Goal: Check status: Check status

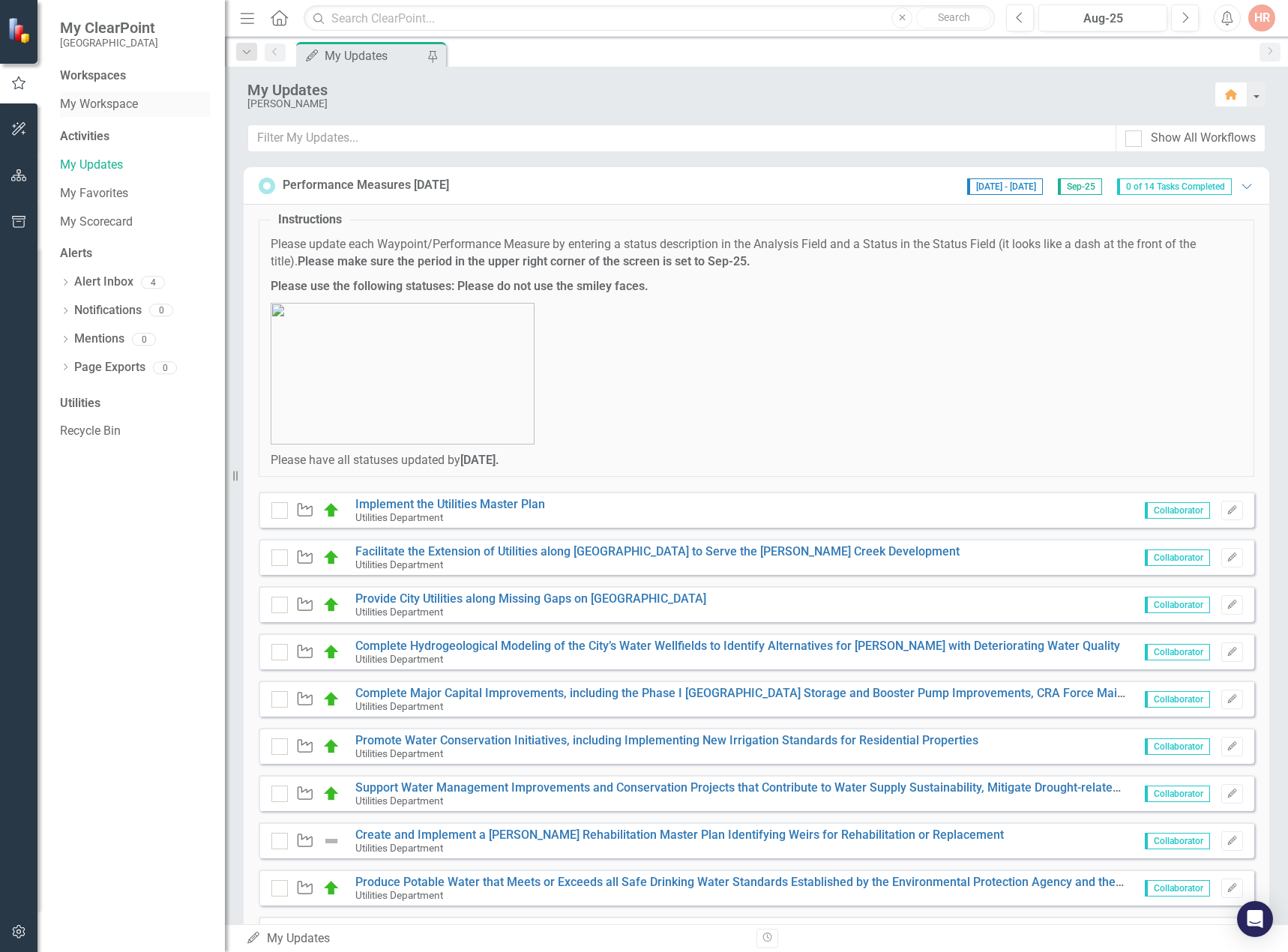
click at [135, 108] on link "My Workspace" at bounding box center [135, 105] width 150 height 17
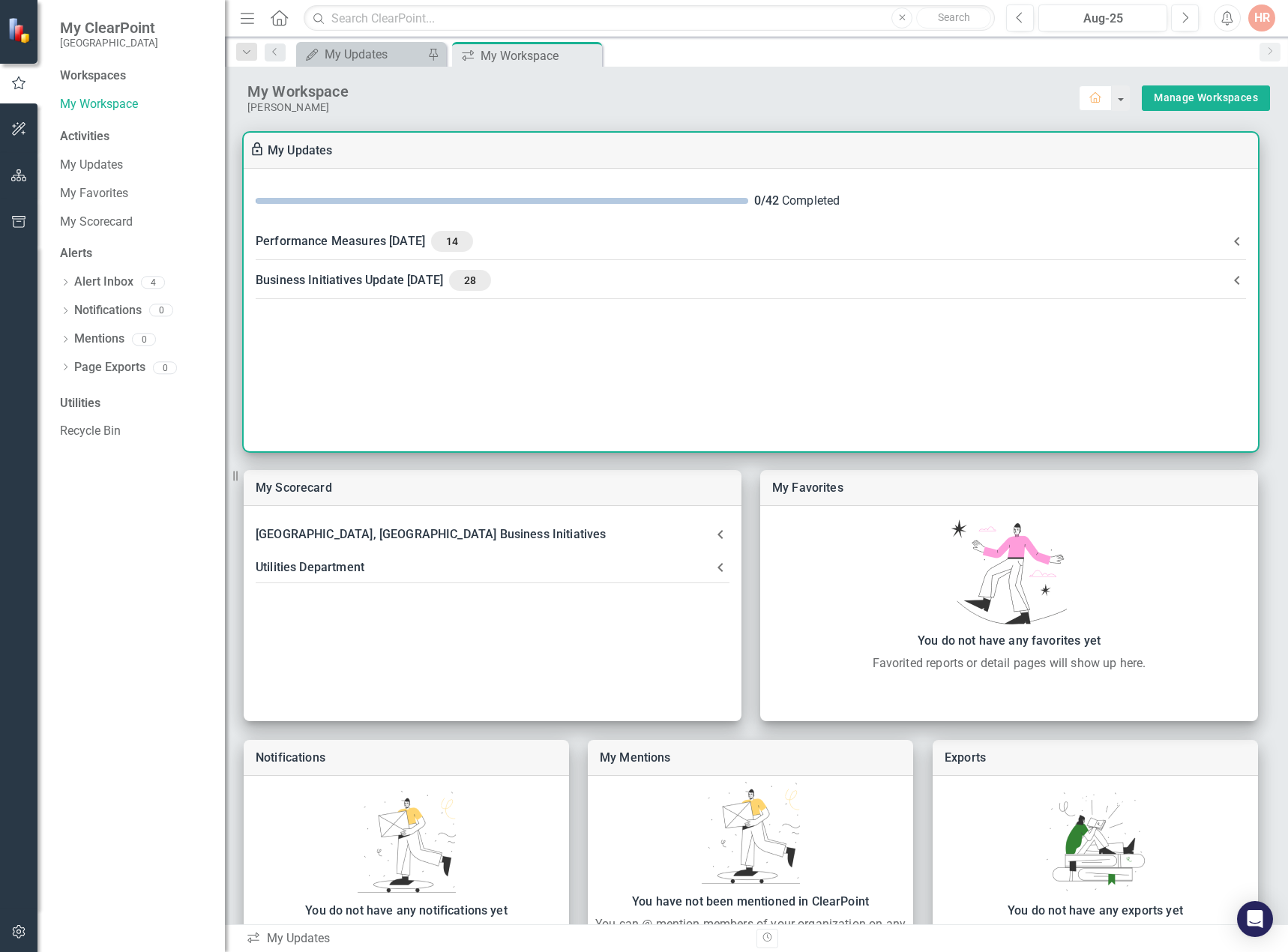
click at [339, 282] on div "Business Initiatives Update [DATE] 28" at bounding box center [742, 281] width 973 height 21
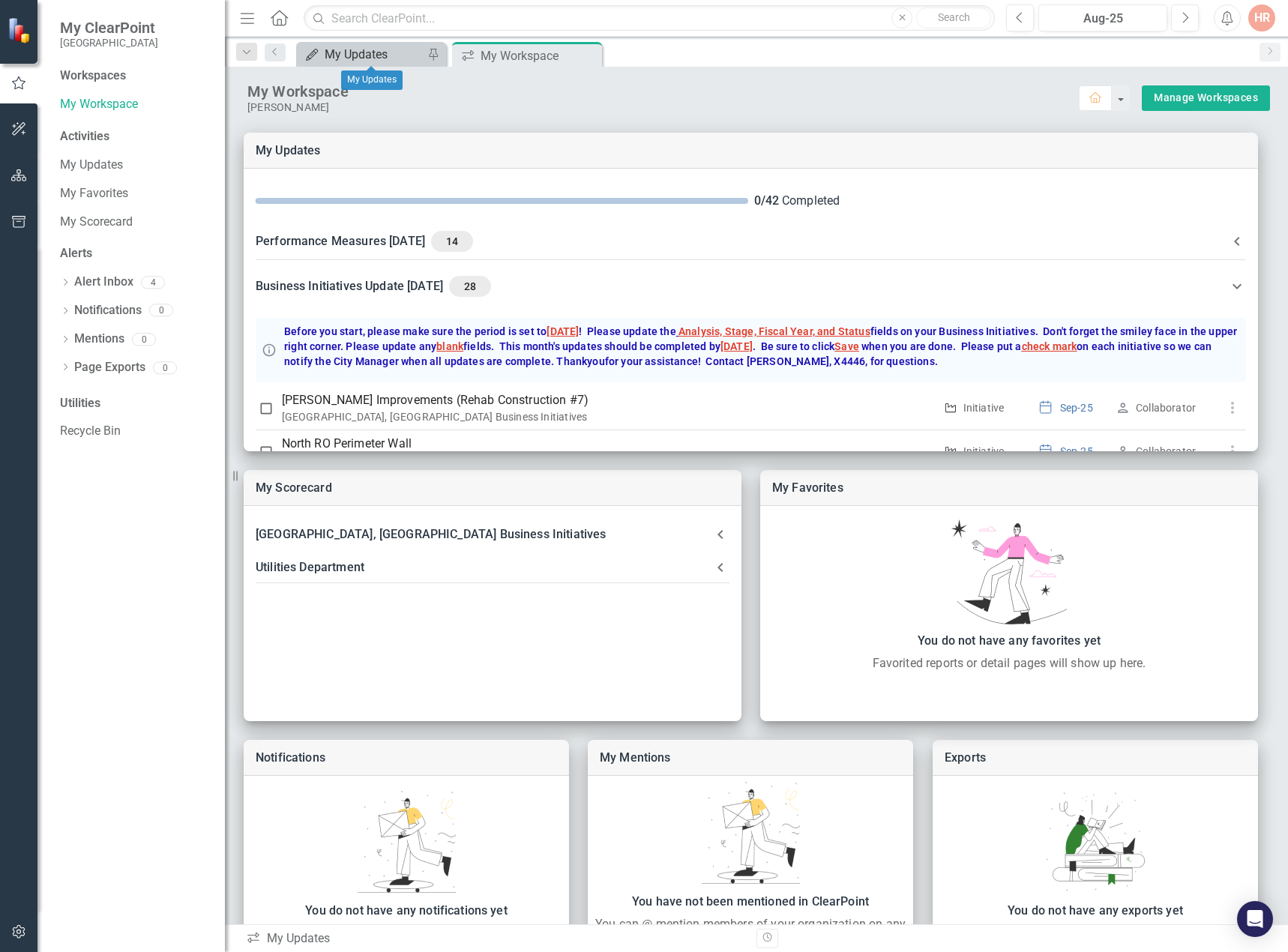
click at [381, 53] on div "My Updates" at bounding box center [374, 54] width 99 height 19
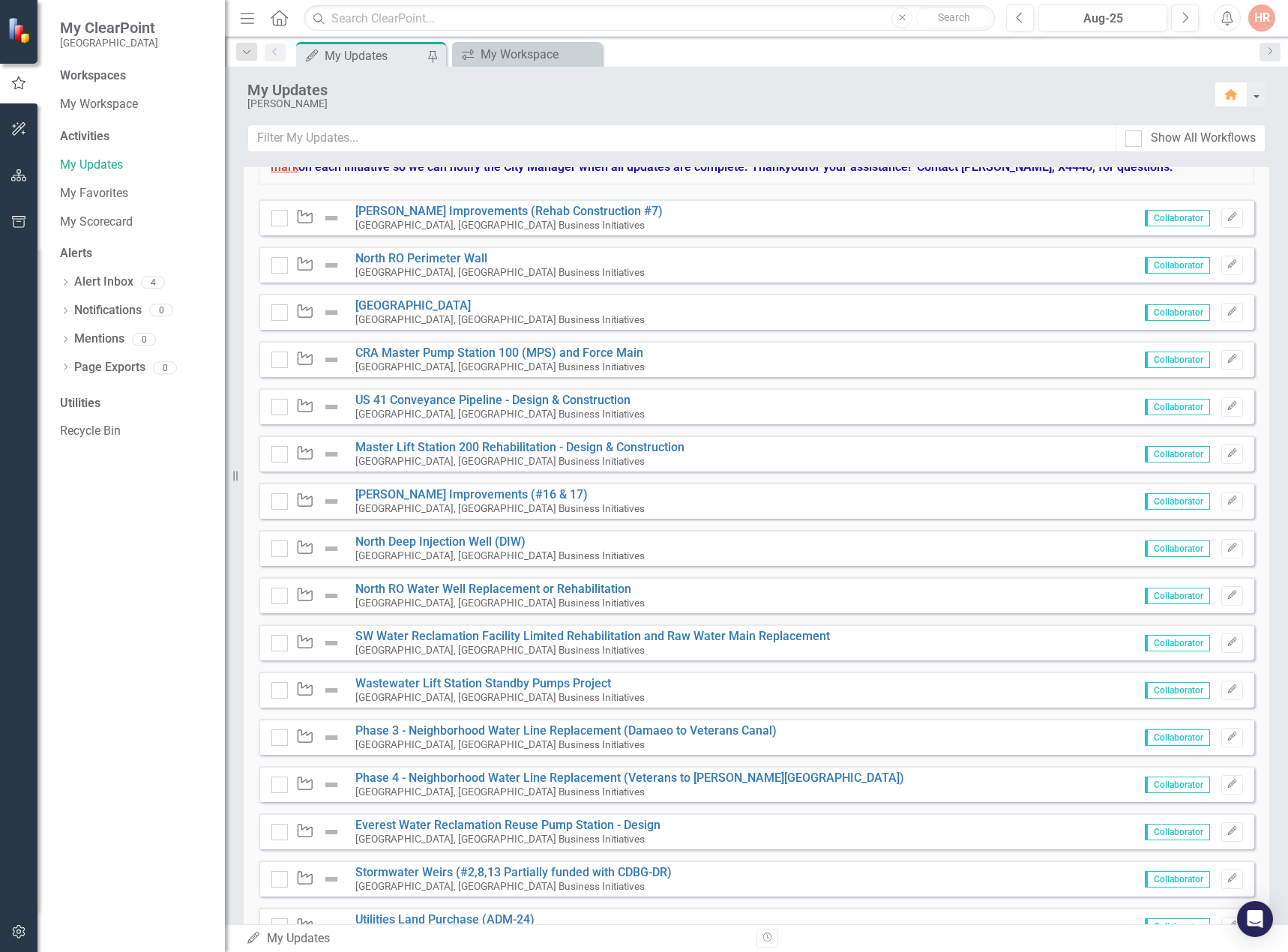
scroll to position [1105, 0]
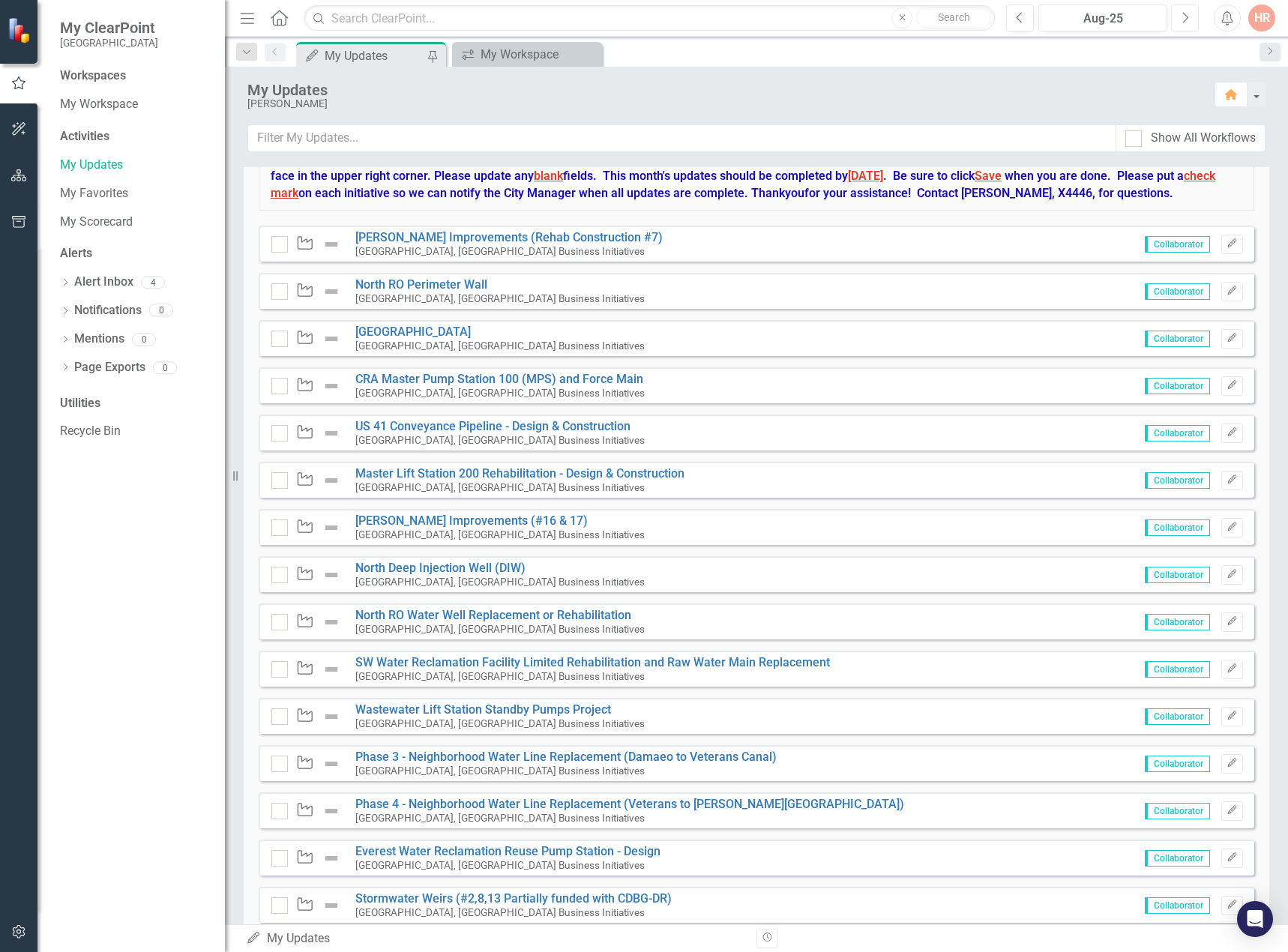
click at [1181, 18] on icon "Next" at bounding box center [1185, 18] width 8 height 14
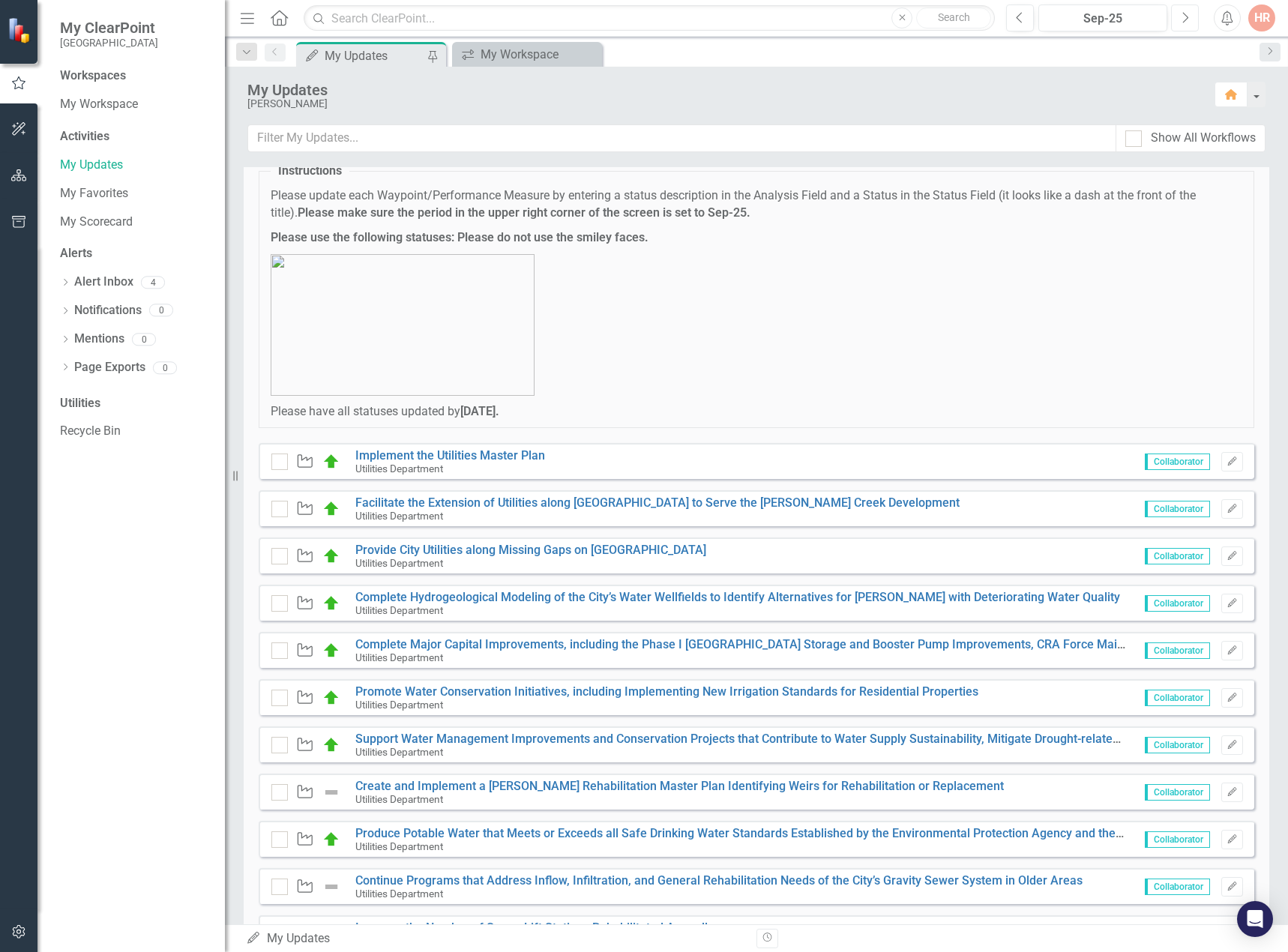
scroll to position [75, 0]
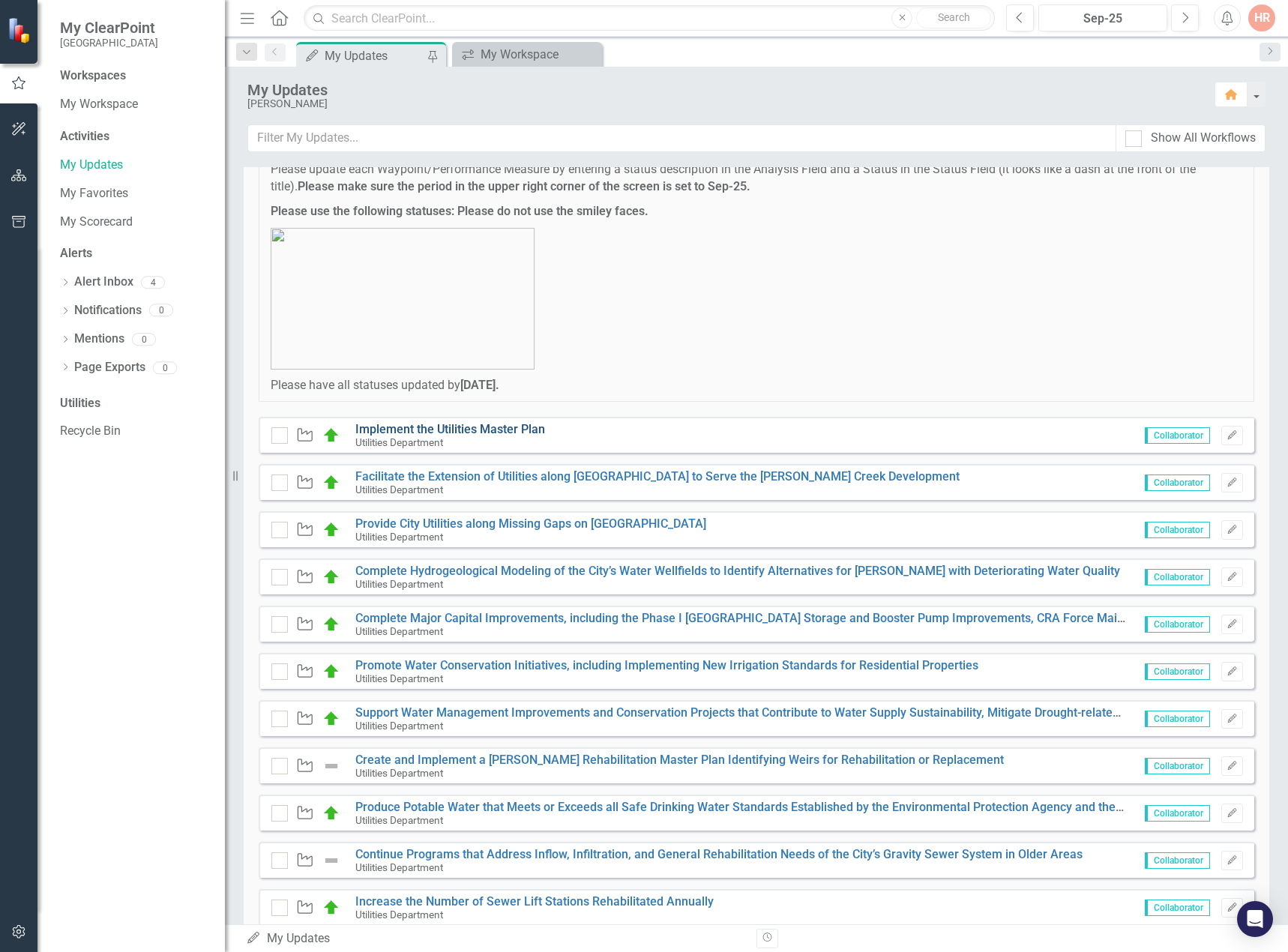
click at [518, 433] on link "Implement the Utilities Master Plan" at bounding box center [450, 429] width 189 height 14
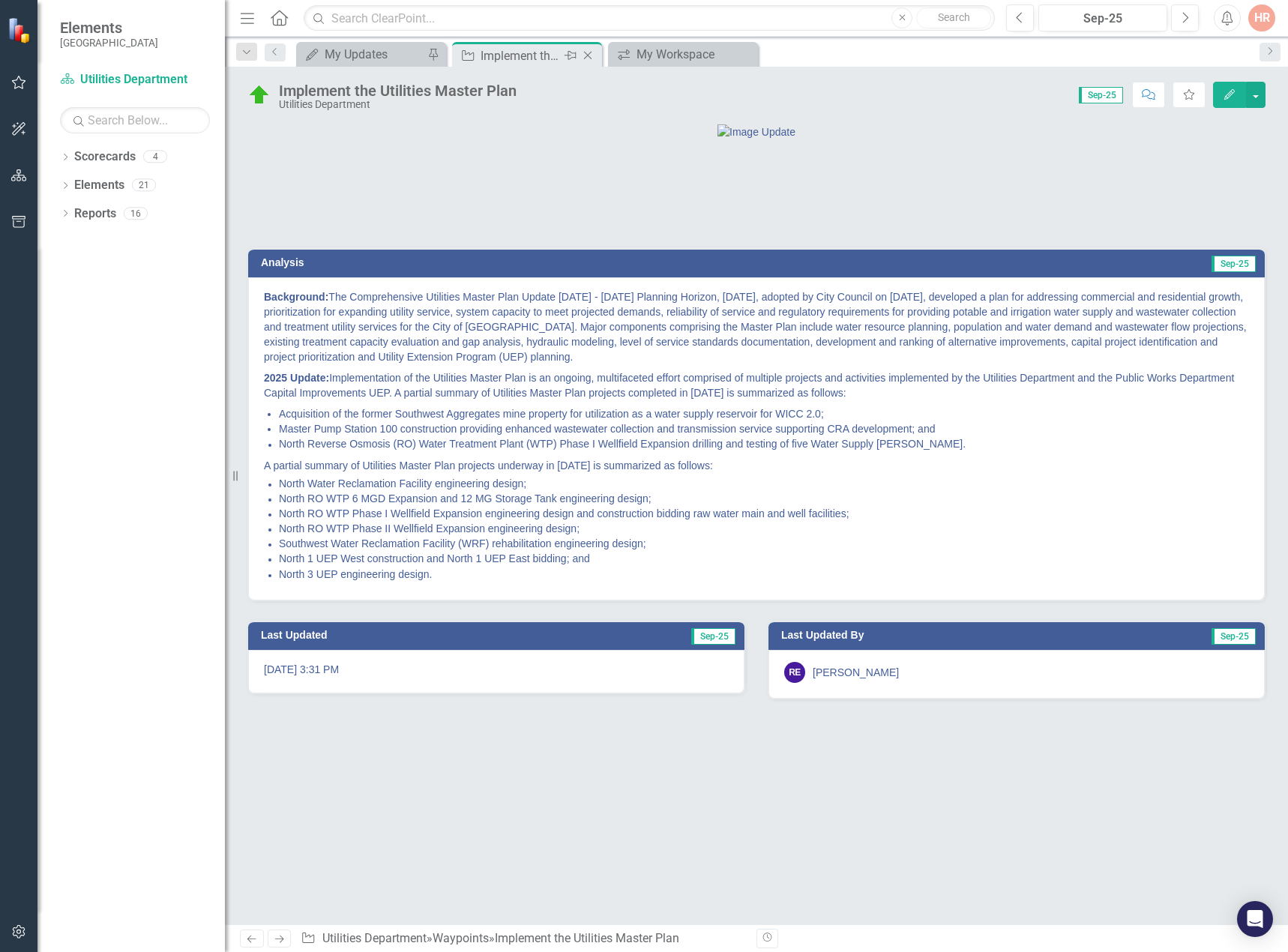
click at [588, 51] on icon "Close" at bounding box center [588, 56] width 15 height 12
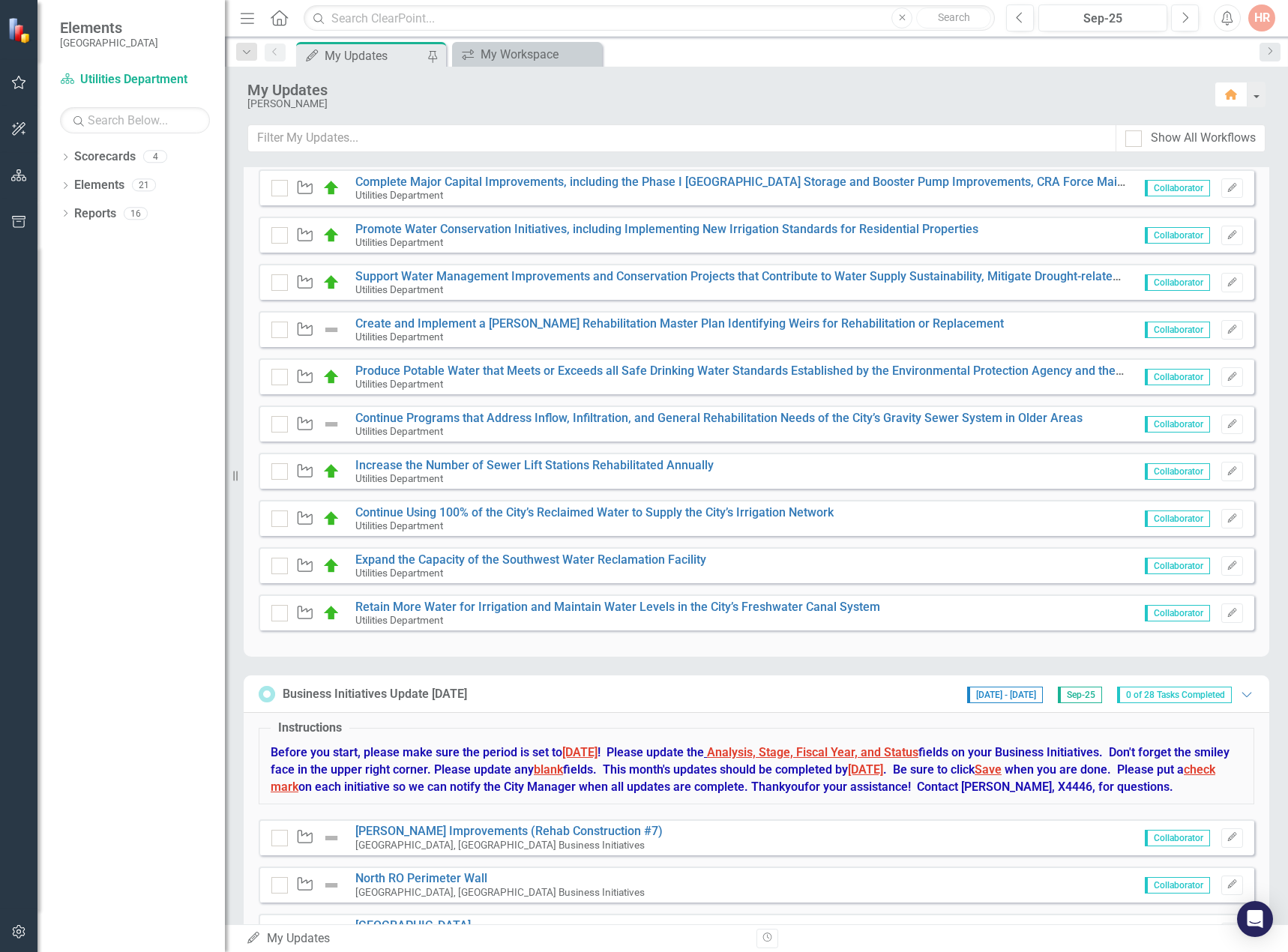
scroll to position [599, 0]
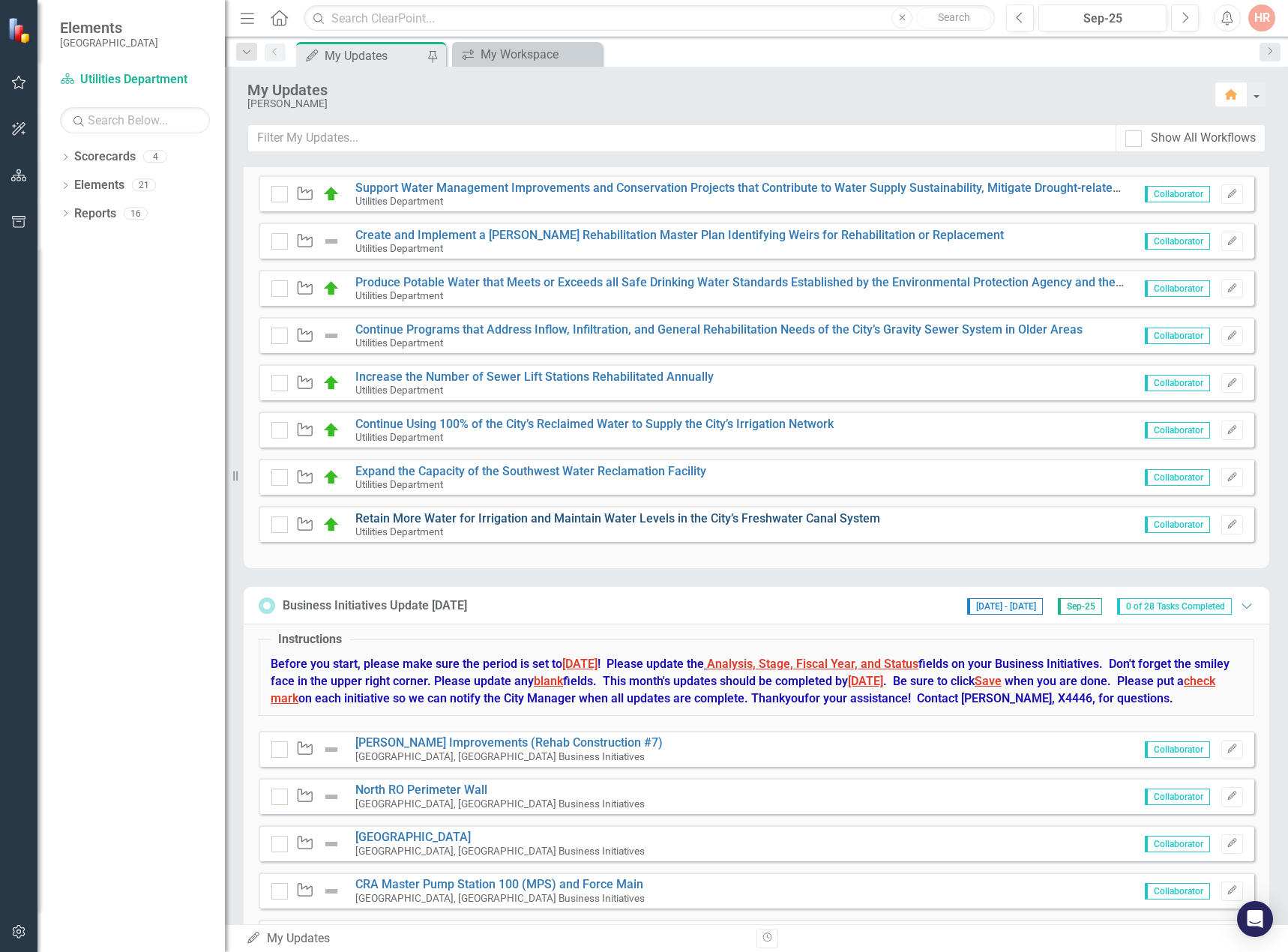
click at [463, 515] on link "Retain More Water for Irrigation and Maintain Water Levels in the City’s Freshw…" at bounding box center [617, 518] width 525 height 14
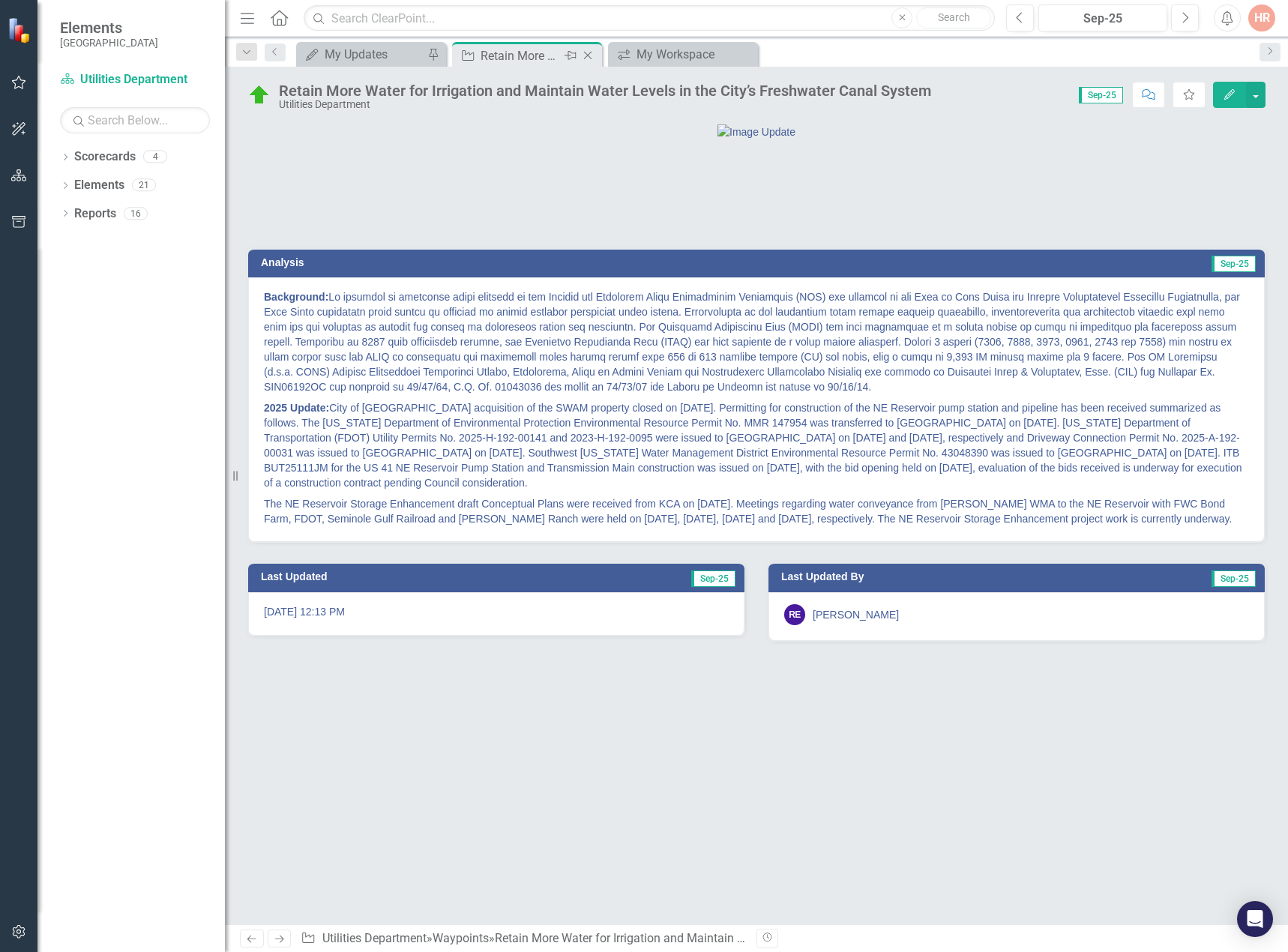
click at [592, 50] on icon "Close" at bounding box center [588, 56] width 15 height 12
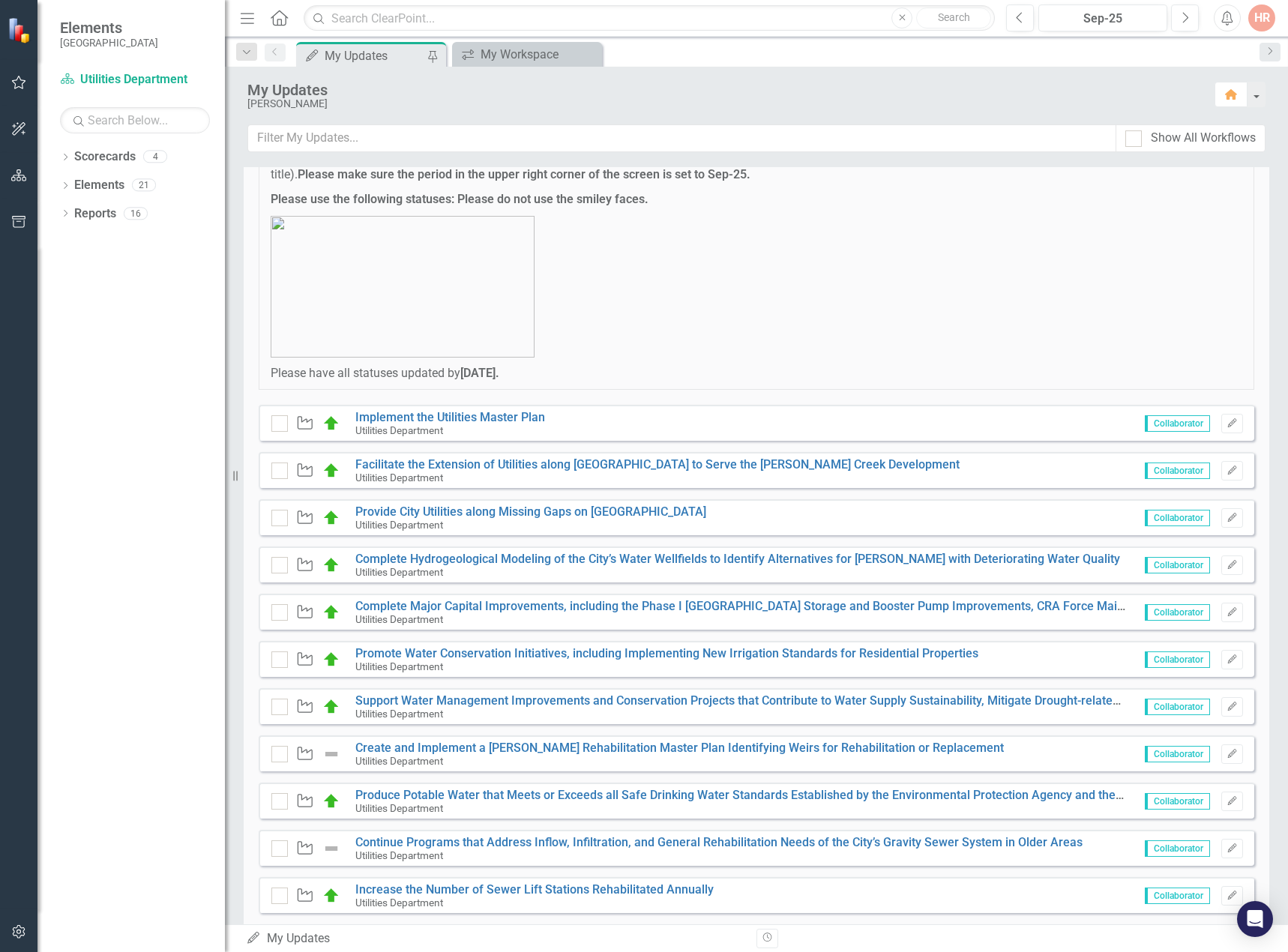
scroll to position [375, 0]
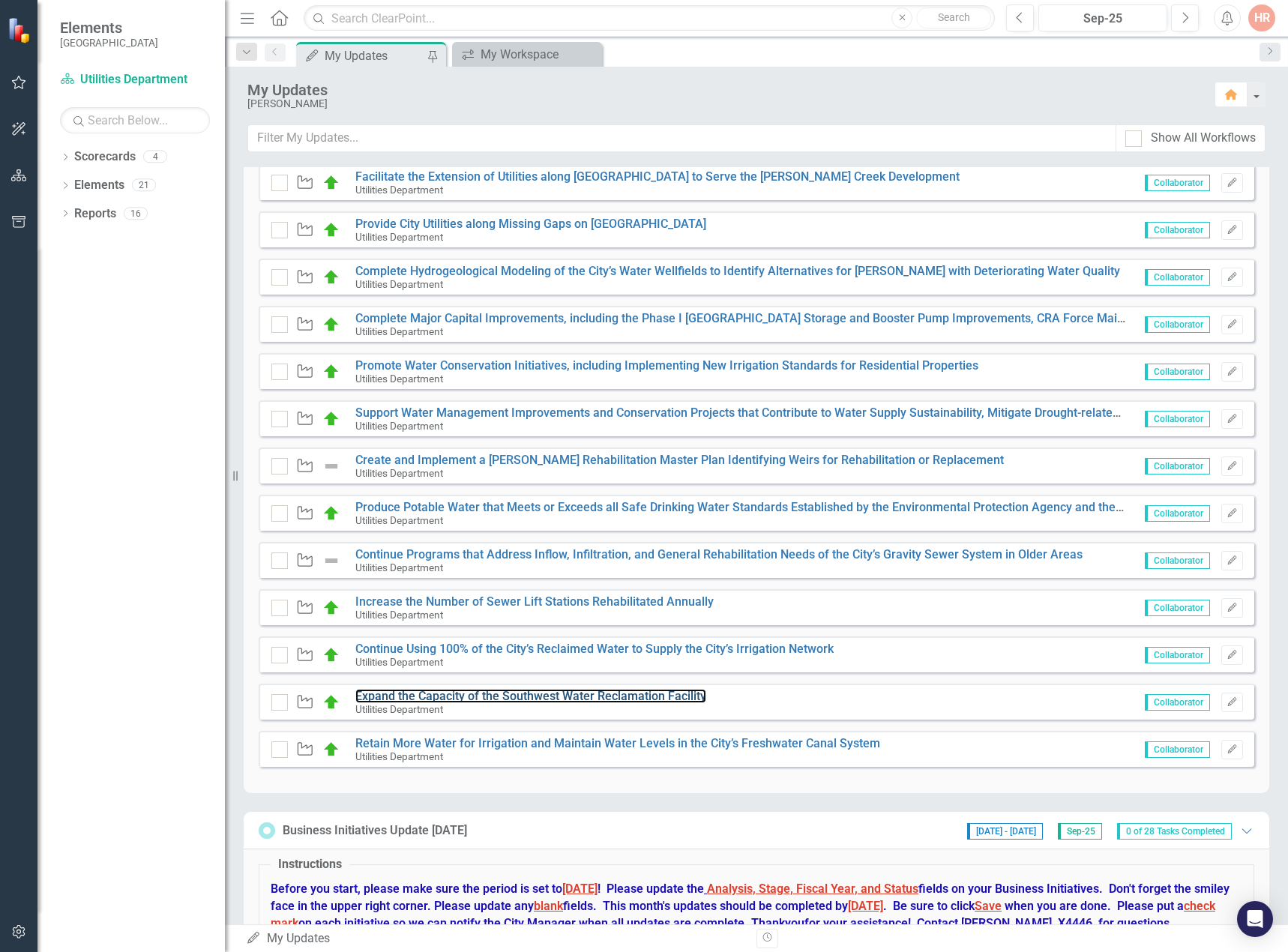
click at [387, 698] on link "Expand the Capacity of the Southwest Water Reclamation Facility" at bounding box center [531, 696] width 351 height 14
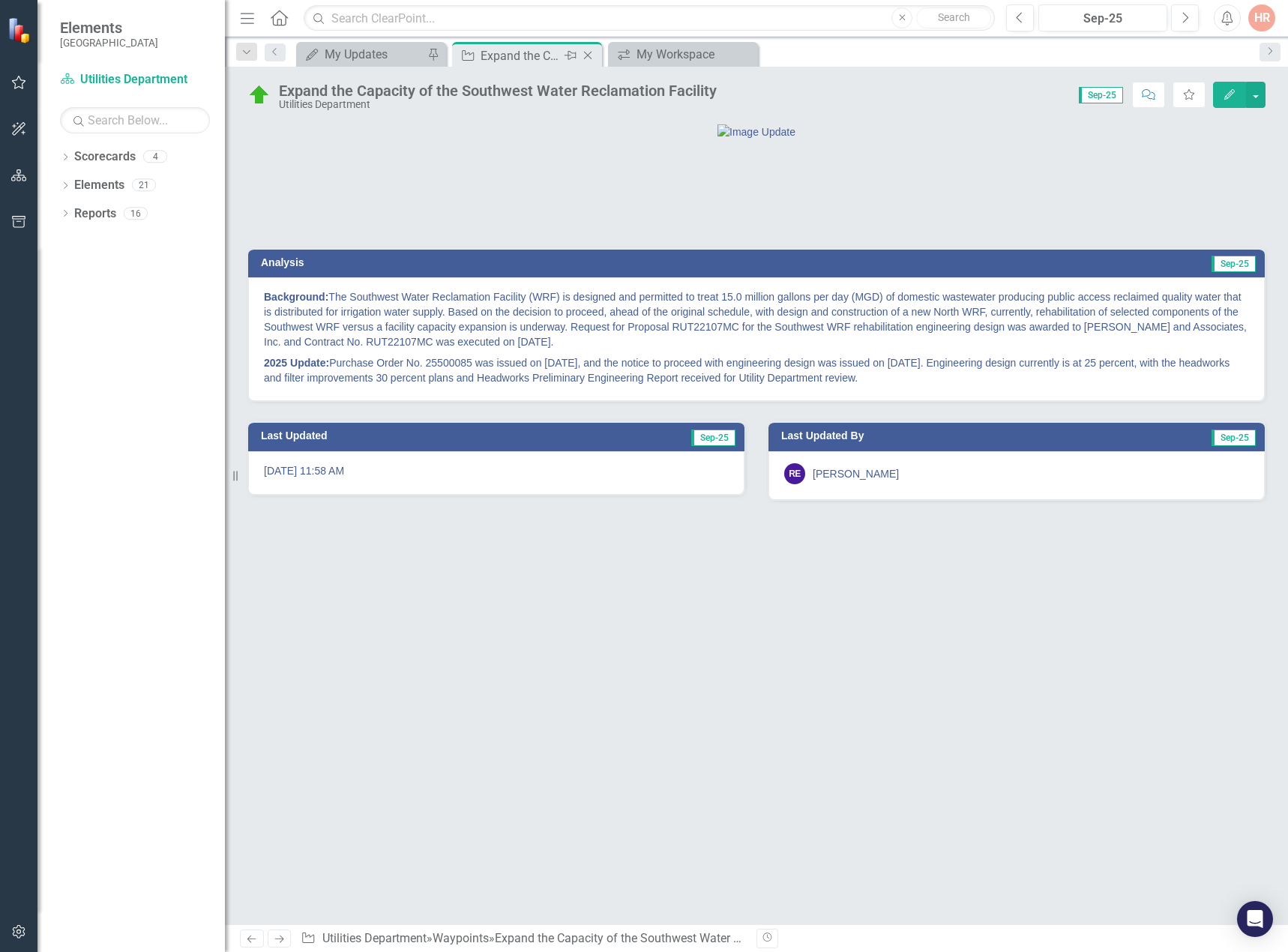
click at [589, 60] on icon "Close" at bounding box center [588, 56] width 15 height 12
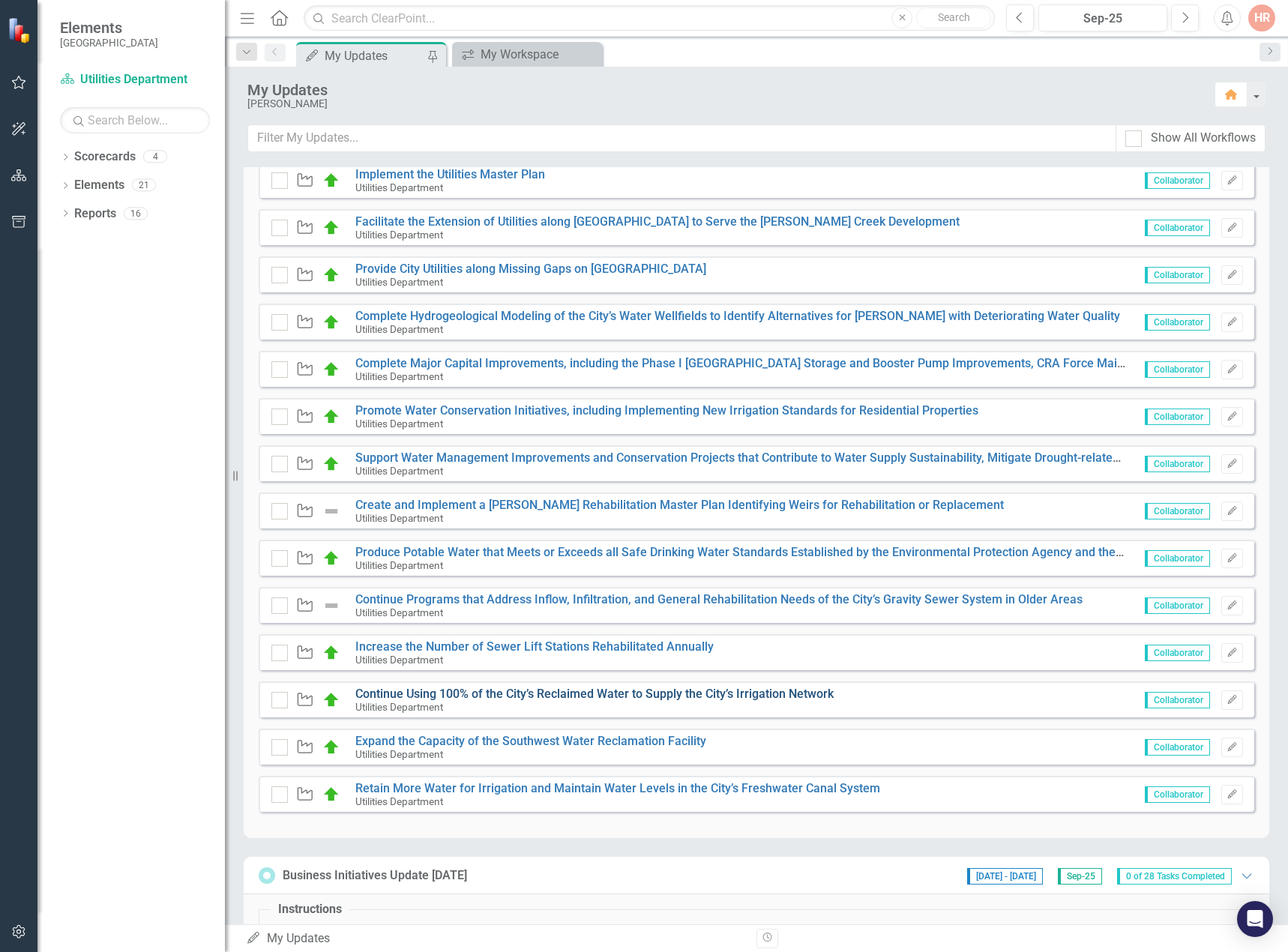
scroll to position [375, 0]
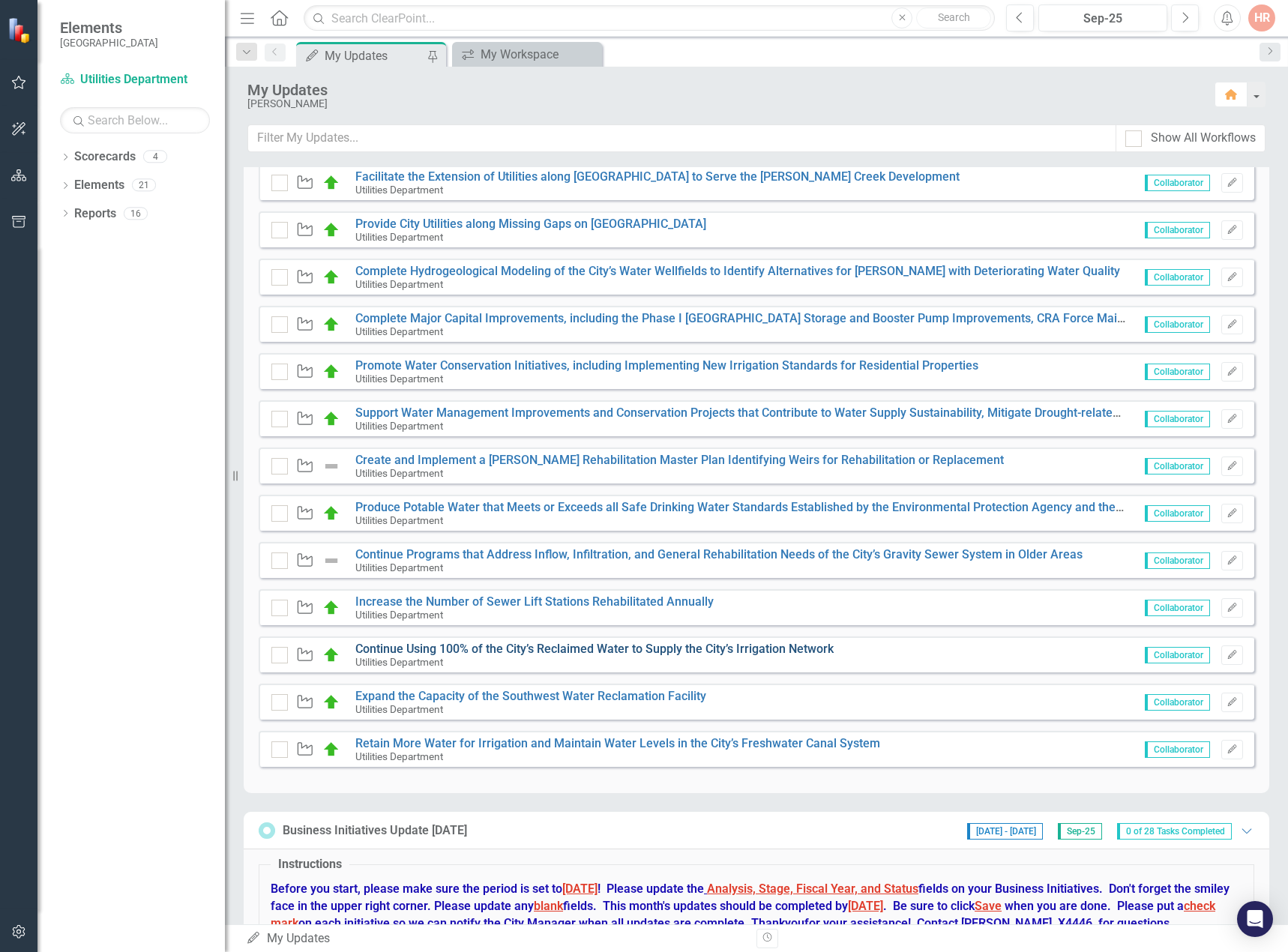
click at [516, 651] on link "Continue Using 100% of the City’s Reclaimed Water to Supply the City’s Irrigati…" at bounding box center [595, 648] width 479 height 14
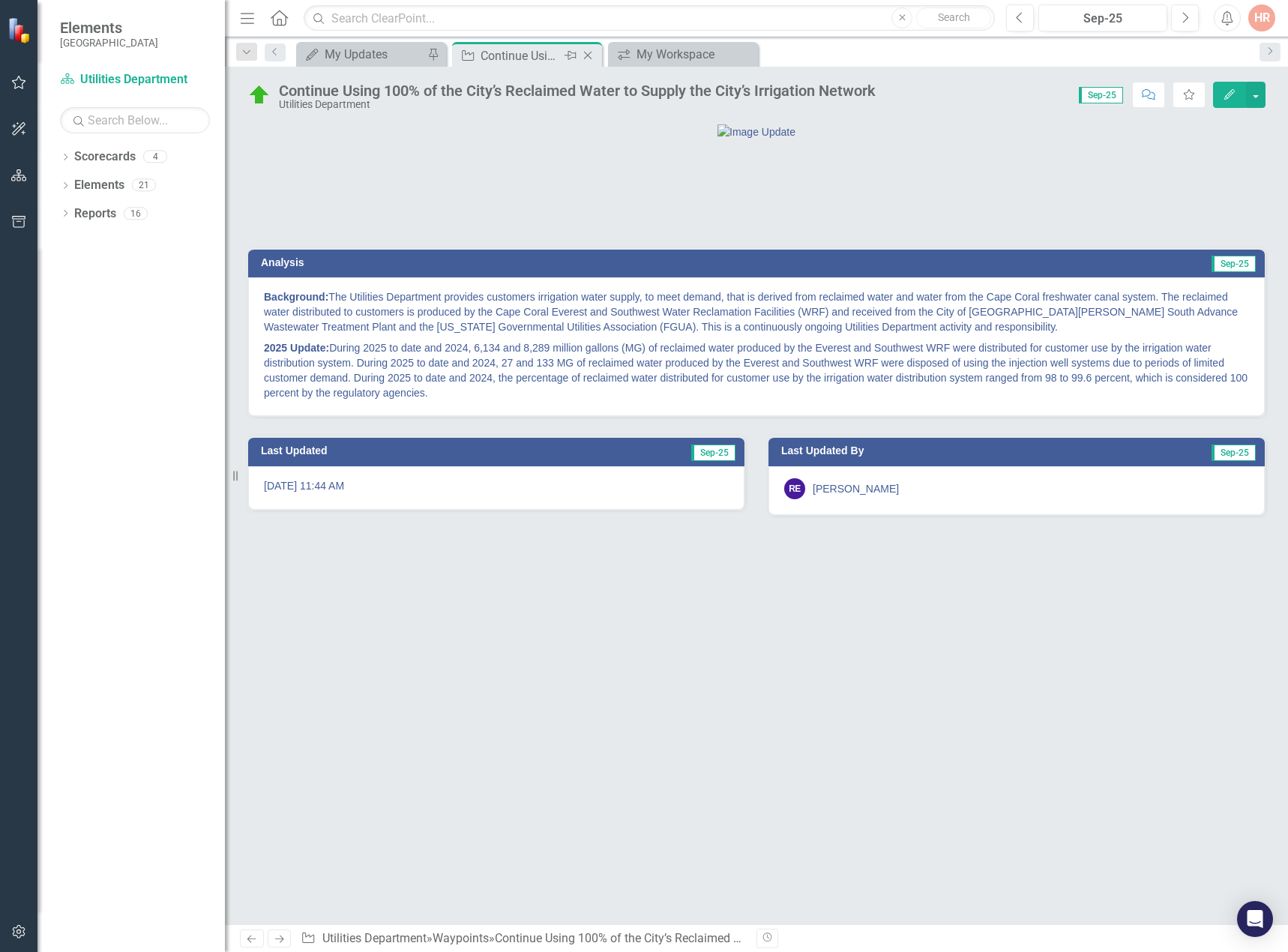
click at [591, 51] on icon at bounding box center [588, 56] width 8 height 8
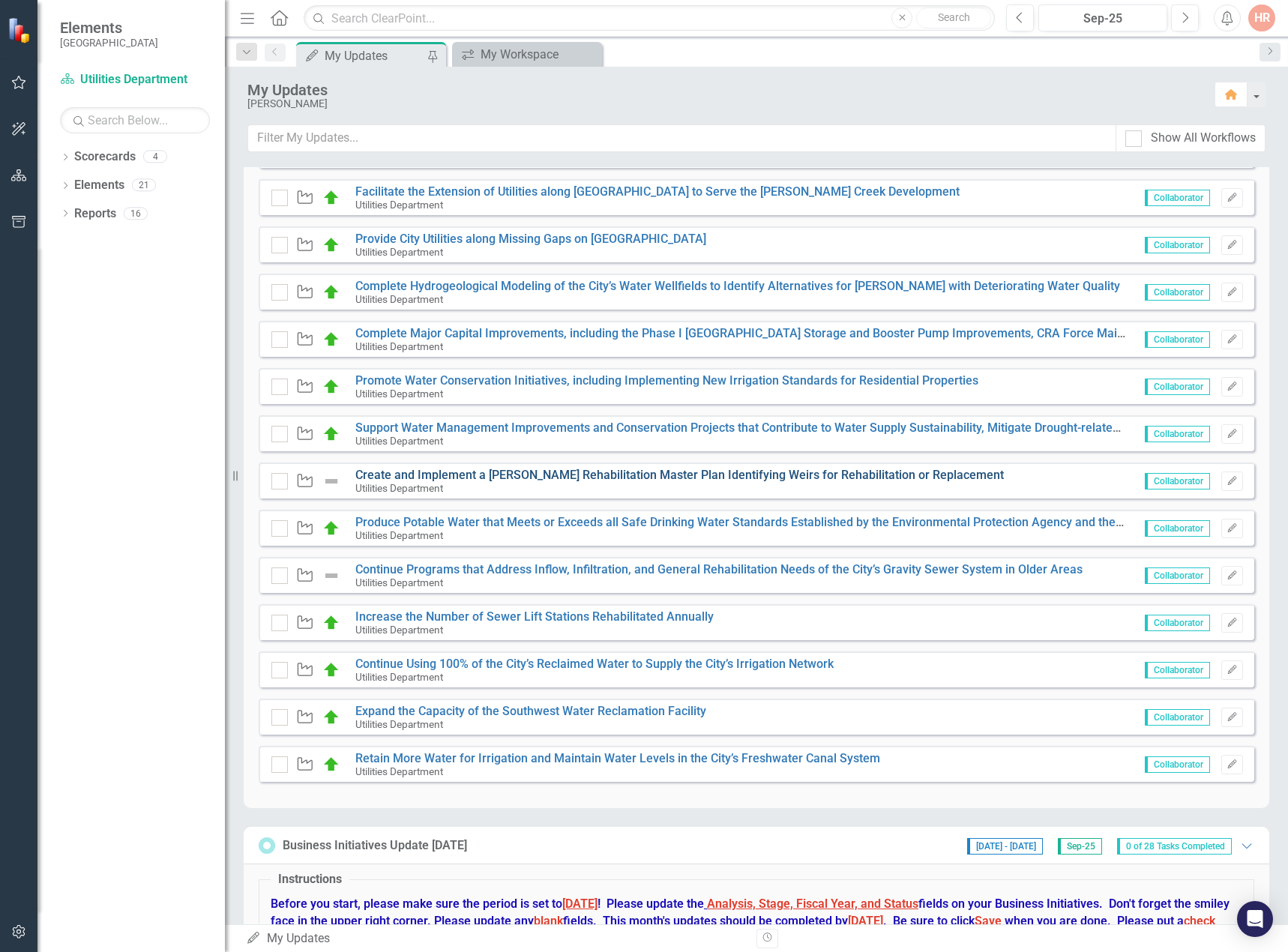
scroll to position [450, 0]
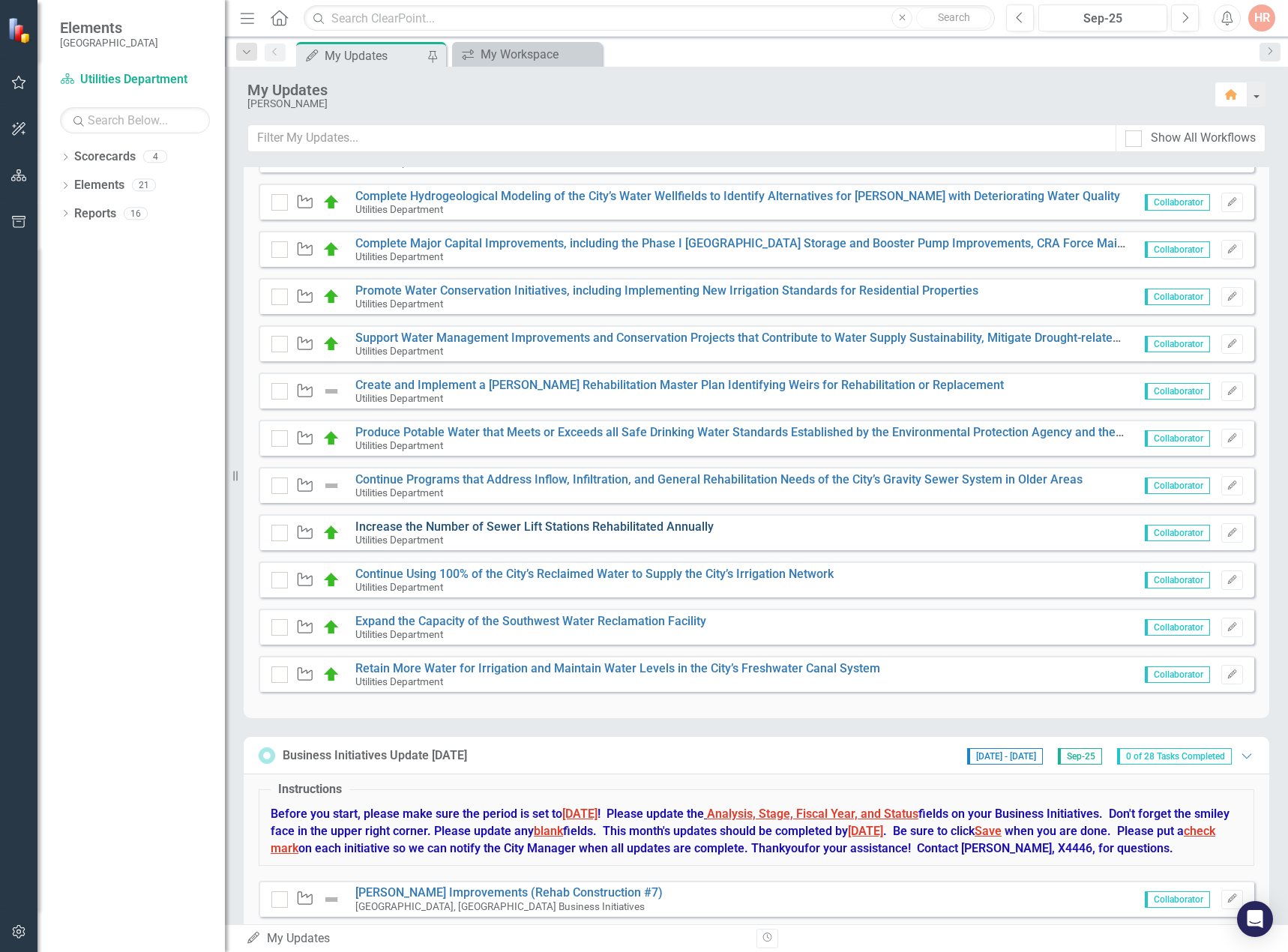
click at [391, 530] on link "Increase the Number of Sewer Lift Stations Rehabilitated Annually" at bounding box center [534, 526] width 359 height 14
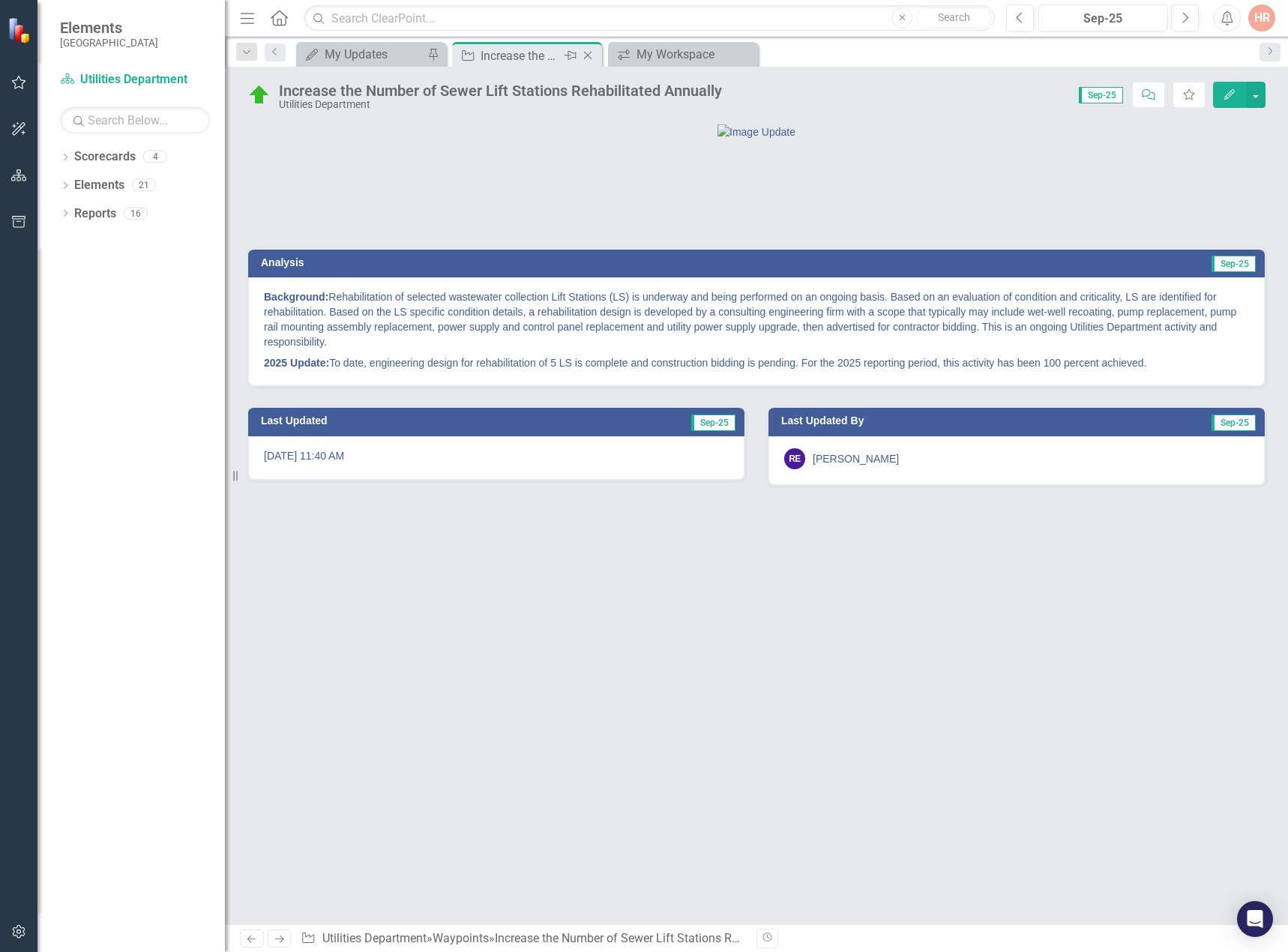
click at [591, 55] on icon "Close" at bounding box center [588, 56] width 15 height 12
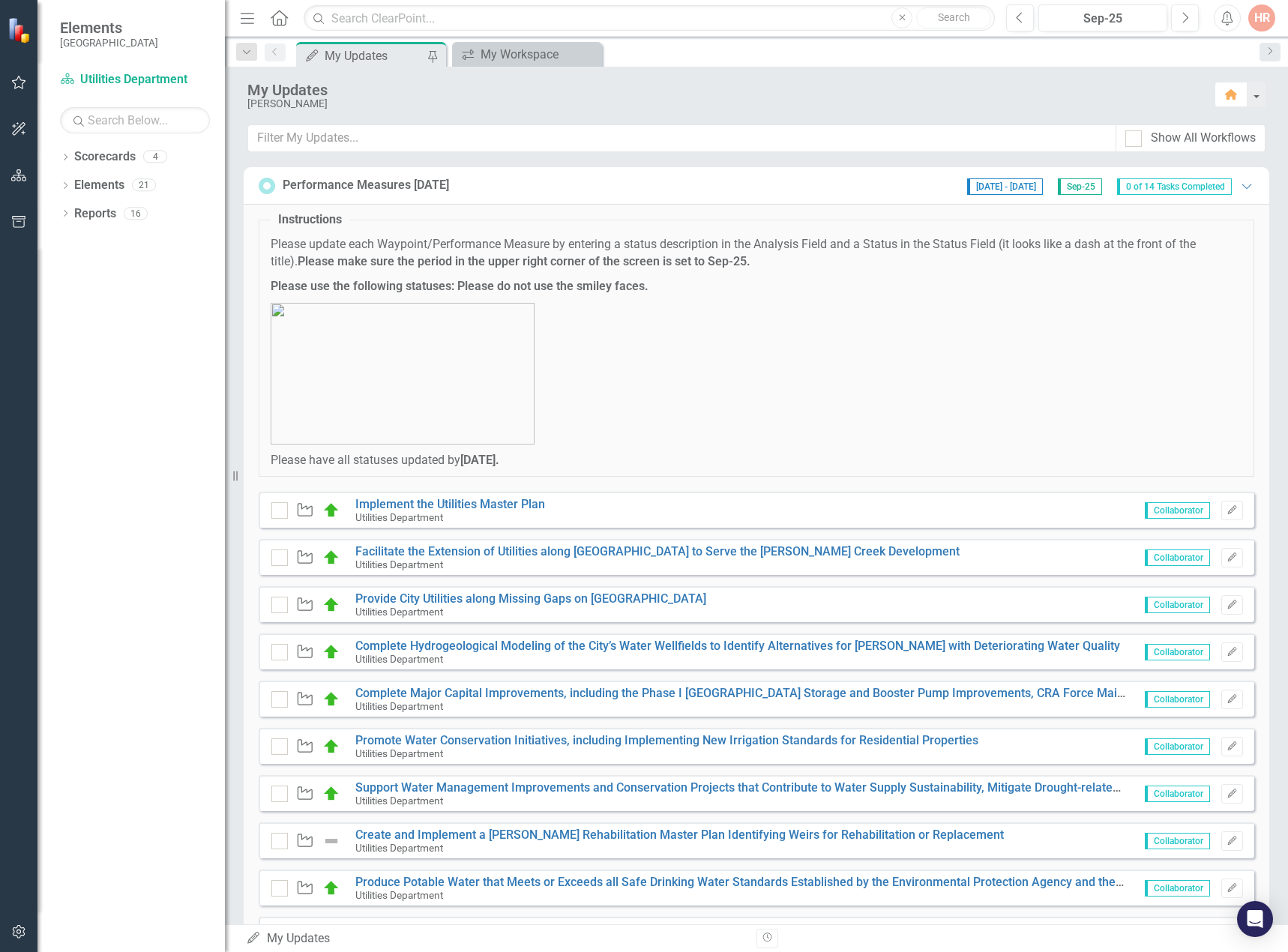
click at [1261, 20] on div "HR" at bounding box center [1262, 18] width 27 height 27
click at [1242, 181] on link "Logout Log Out" at bounding box center [1215, 189] width 118 height 28
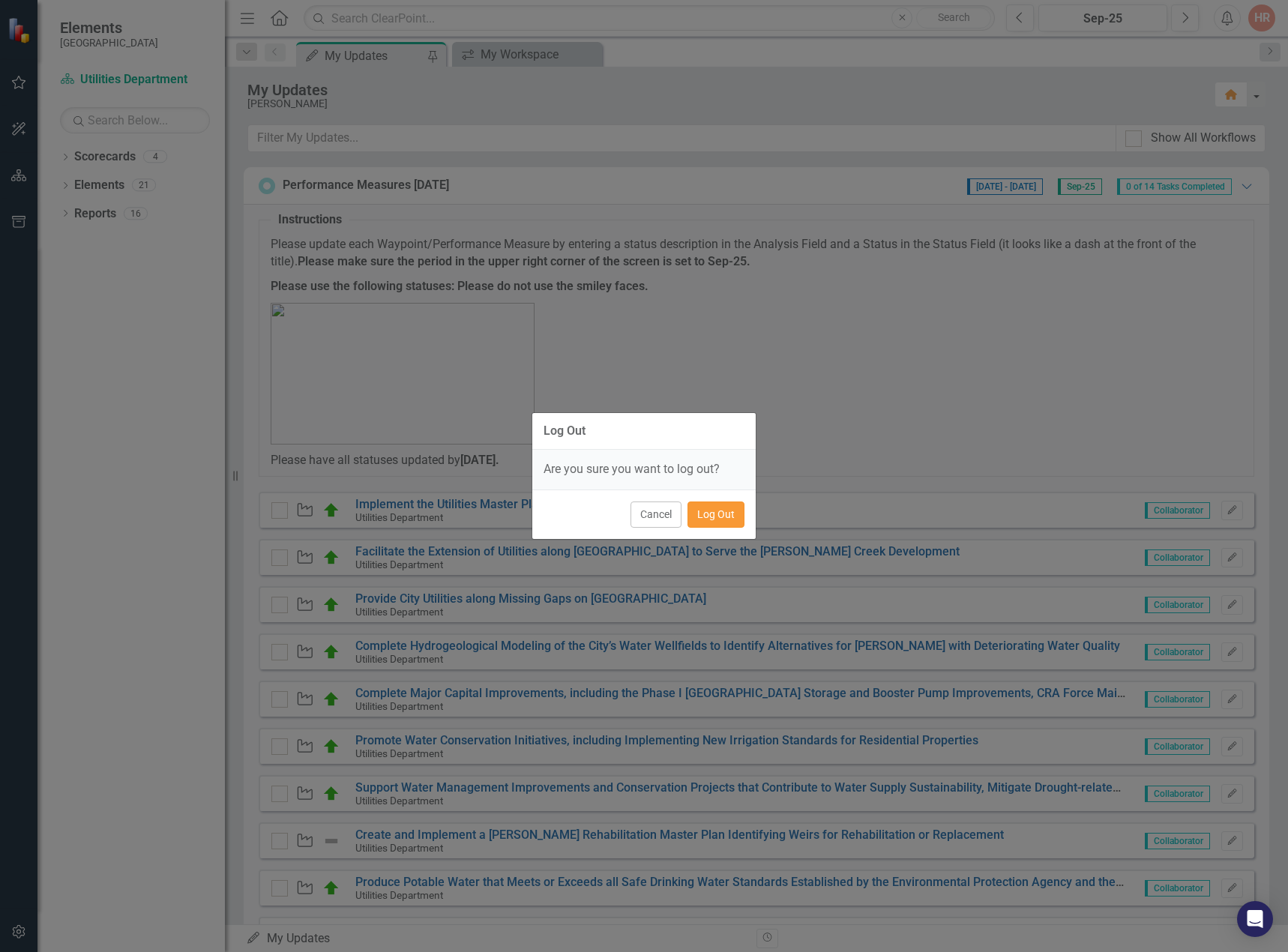
click at [711, 511] on button "Log Out" at bounding box center [716, 514] width 57 height 26
